Goal: Transaction & Acquisition: Purchase product/service

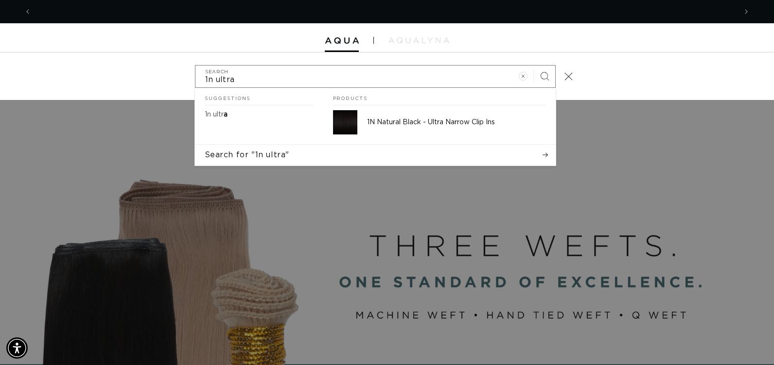
scroll to position [0, 1409]
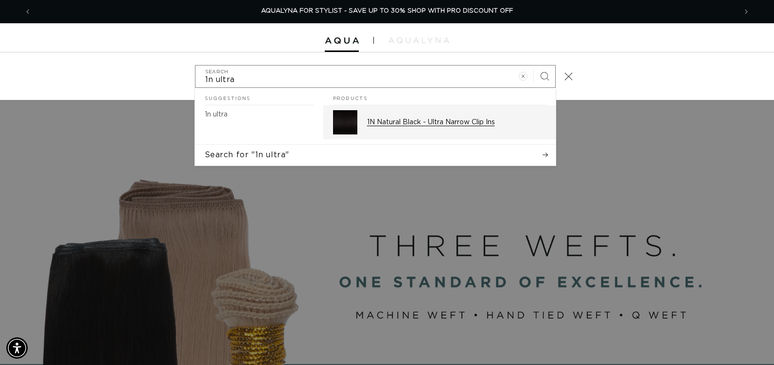
type input "1n ultra"
click at [473, 128] on div "1N Natural Black - Ultra Narrow Clip Ins" at bounding box center [456, 122] width 179 height 24
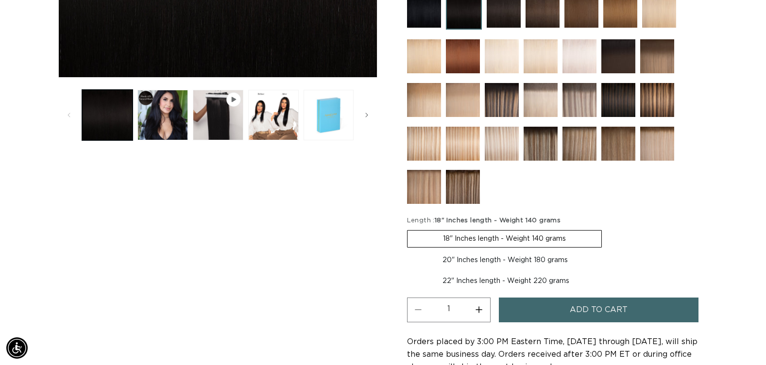
click at [567, 306] on button "Add to cart" at bounding box center [599, 310] width 200 height 25
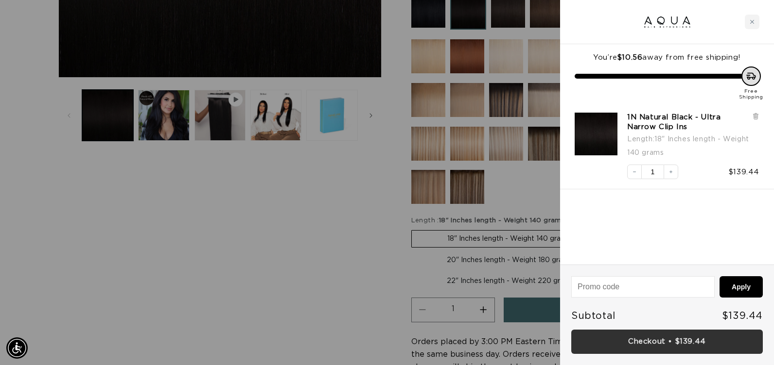
click at [610, 337] on link "Checkout • $139.44" at bounding box center [666, 342] width 191 height 25
